Goal: Task Accomplishment & Management: Manage account settings

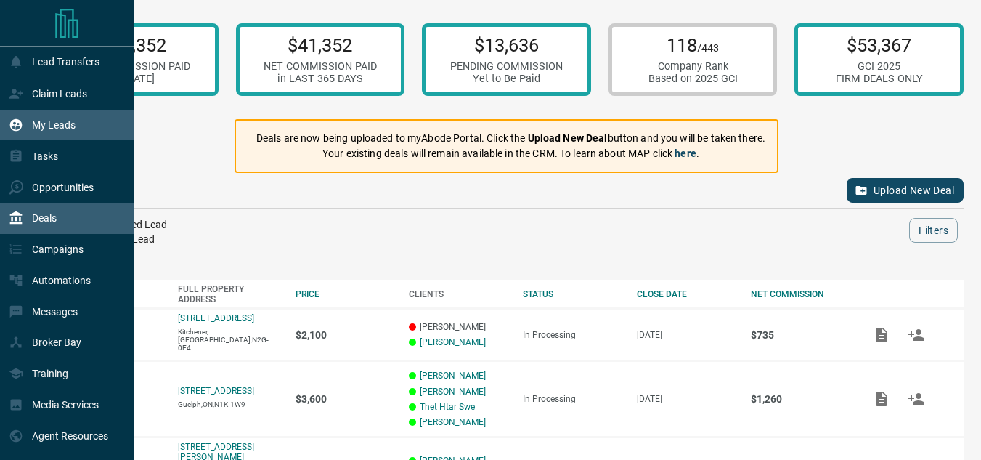
click at [1, 128] on div "My Leads" at bounding box center [67, 125] width 134 height 31
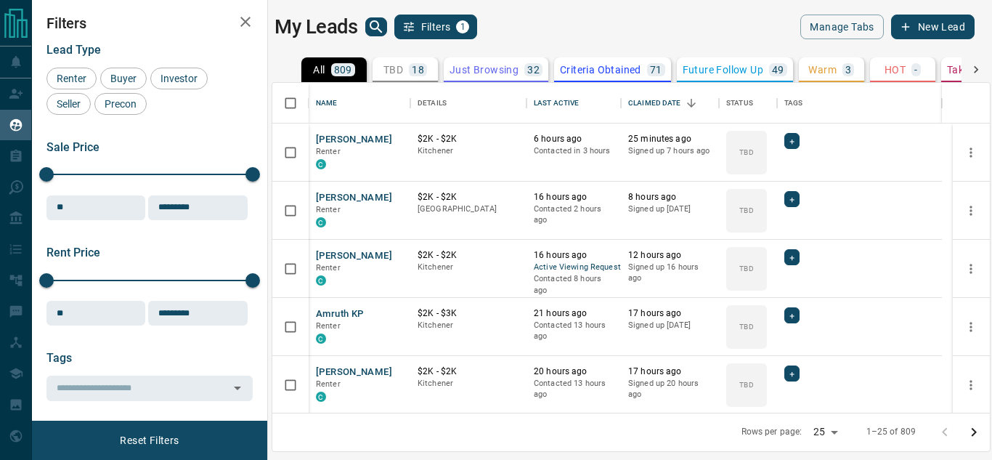
scroll to position [319, 706]
click at [374, 33] on icon "search button" at bounding box center [375, 26] width 17 height 17
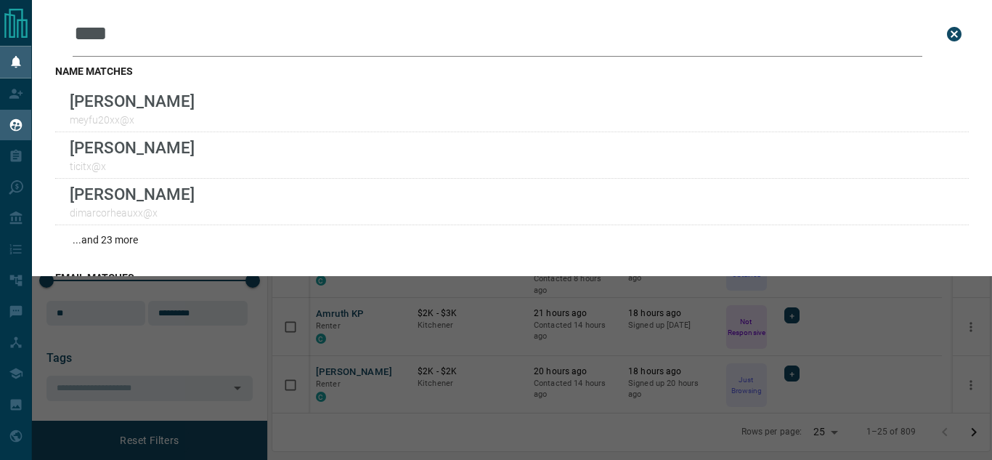
drag, startPoint x: 192, startPoint y: 45, endPoint x: 0, endPoint y: 50, distance: 192.5
click at [0, 46] on div "Lead Transfers Claim Leads My Leads Tasks Opportunities Deals Campaigns Automat…" at bounding box center [496, 220] width 992 height 441
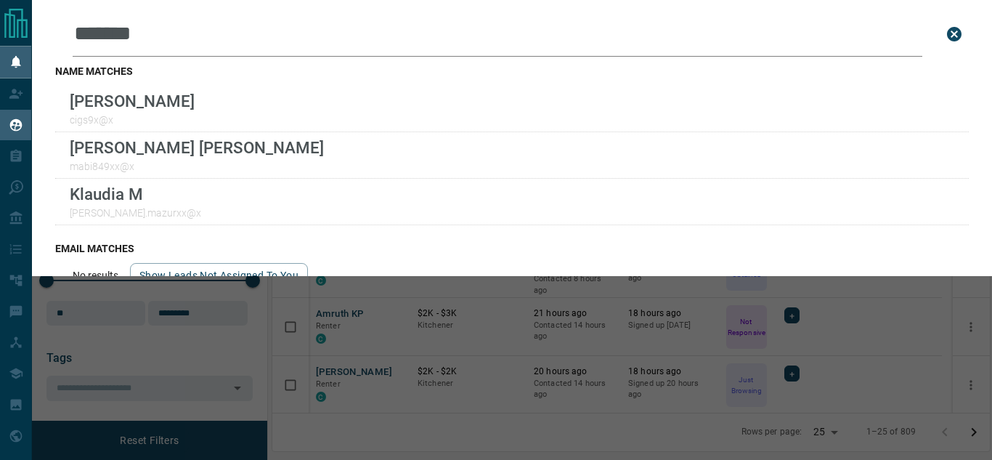
drag, startPoint x: 250, startPoint y: 36, endPoint x: 0, endPoint y: 65, distance: 251.4
click at [29, 44] on div "Lead Transfers Claim Leads My Leads Tasks Opportunities Deals Campaigns Automat…" at bounding box center [496, 220] width 992 height 441
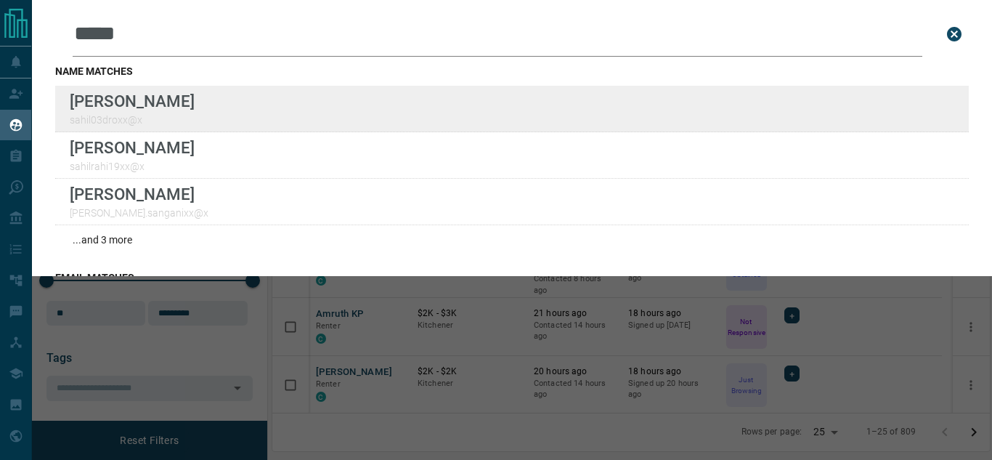
type input "*****"
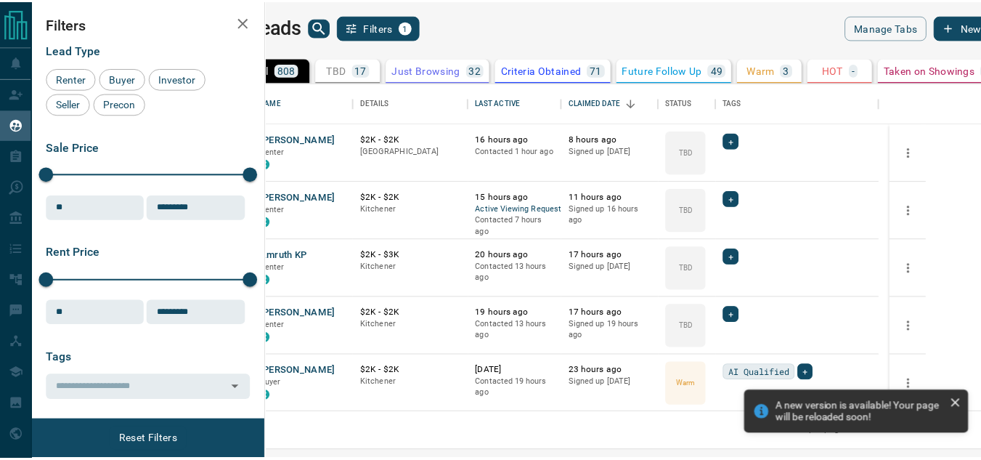
scroll to position [319, 706]
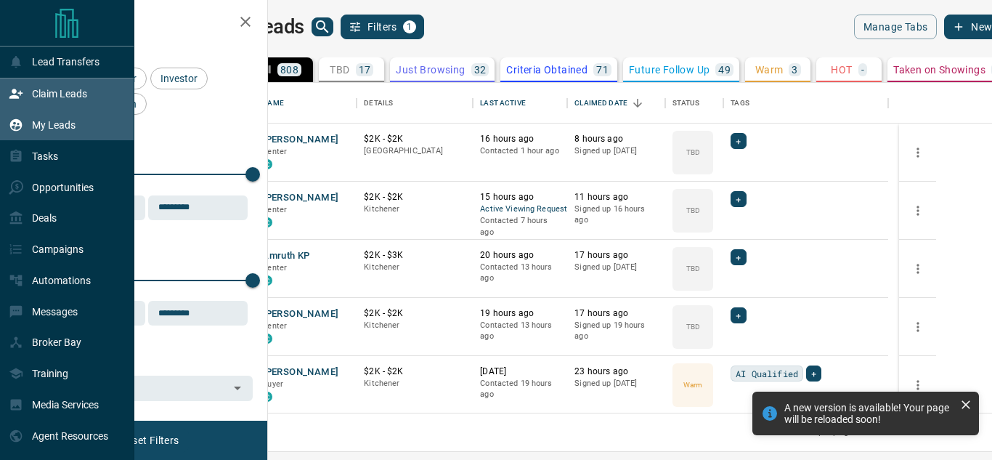
click at [28, 93] on div "Claim Leads" at bounding box center [48, 94] width 78 height 24
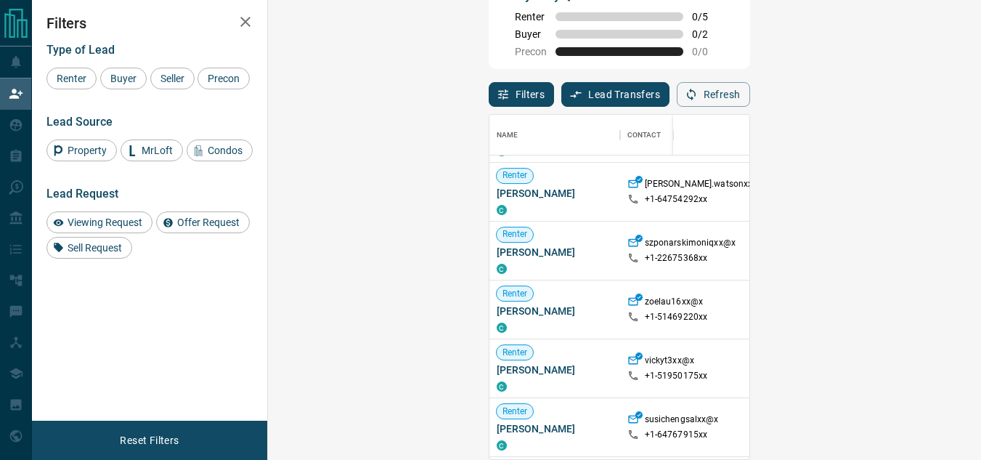
scroll to position [863, 0]
